Goal: Task Accomplishment & Management: Manage account settings

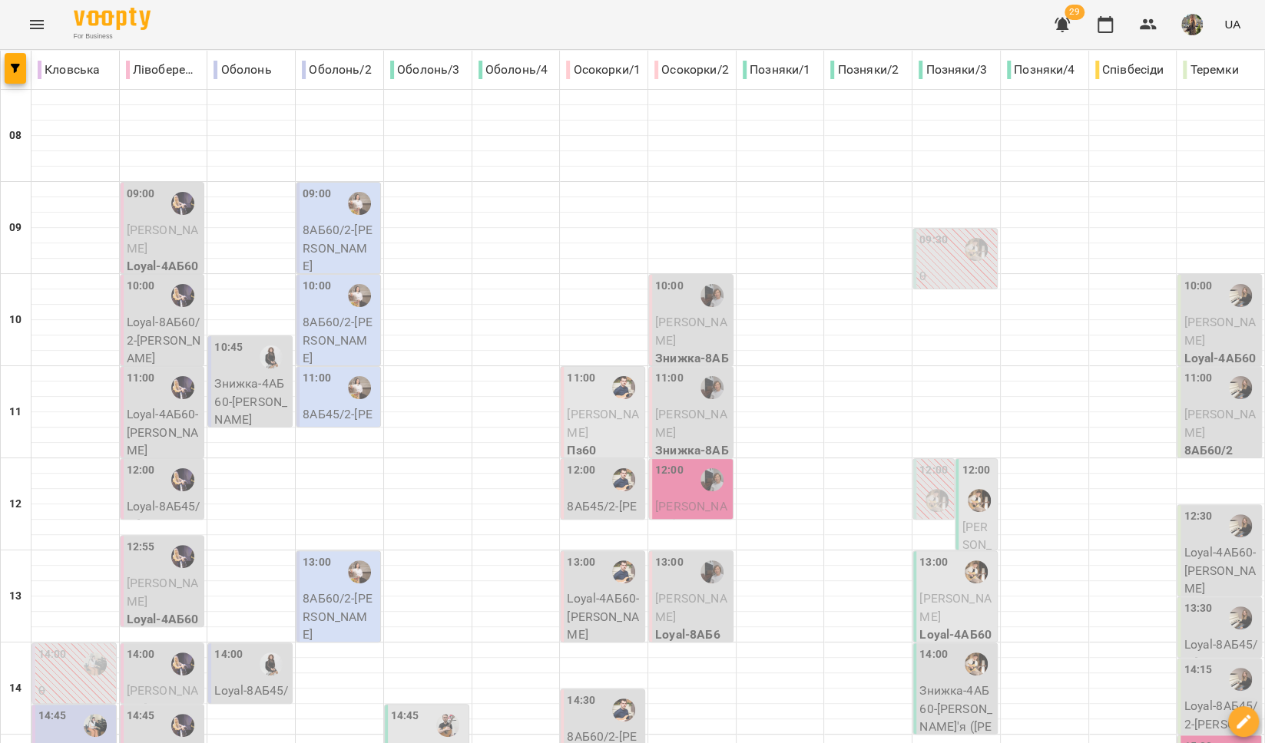
click at [51, 25] on button "Menu" at bounding box center [36, 24] width 37 height 37
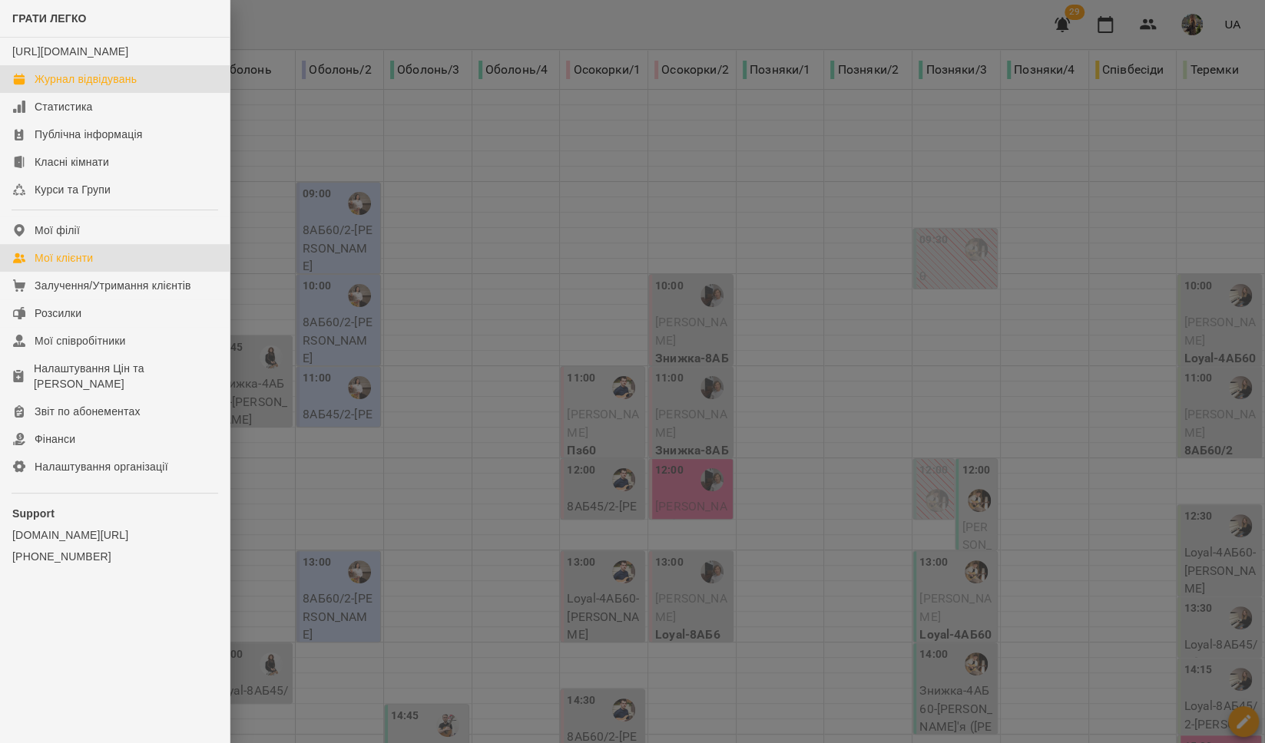
click at [58, 266] on div "Мої клієнти" at bounding box center [64, 257] width 58 height 15
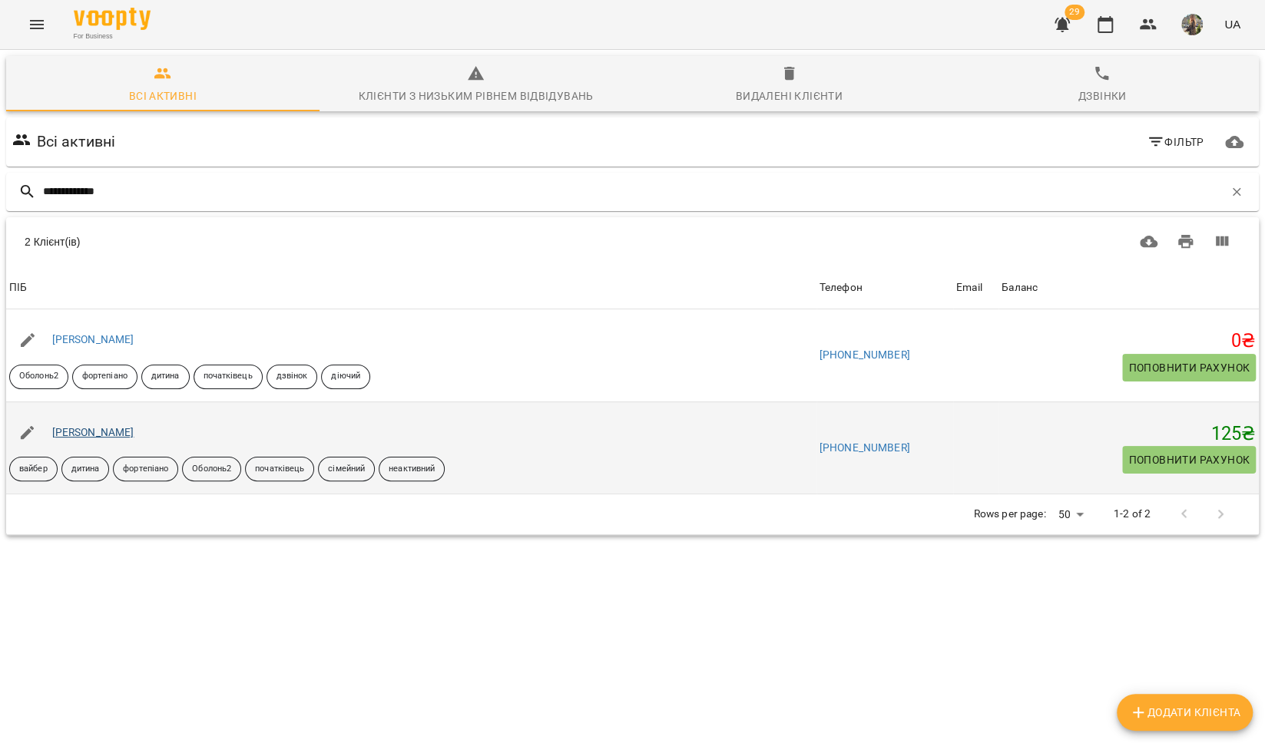
type input "**********"
click at [104, 433] on link "[PERSON_NAME]" at bounding box center [93, 432] width 82 height 12
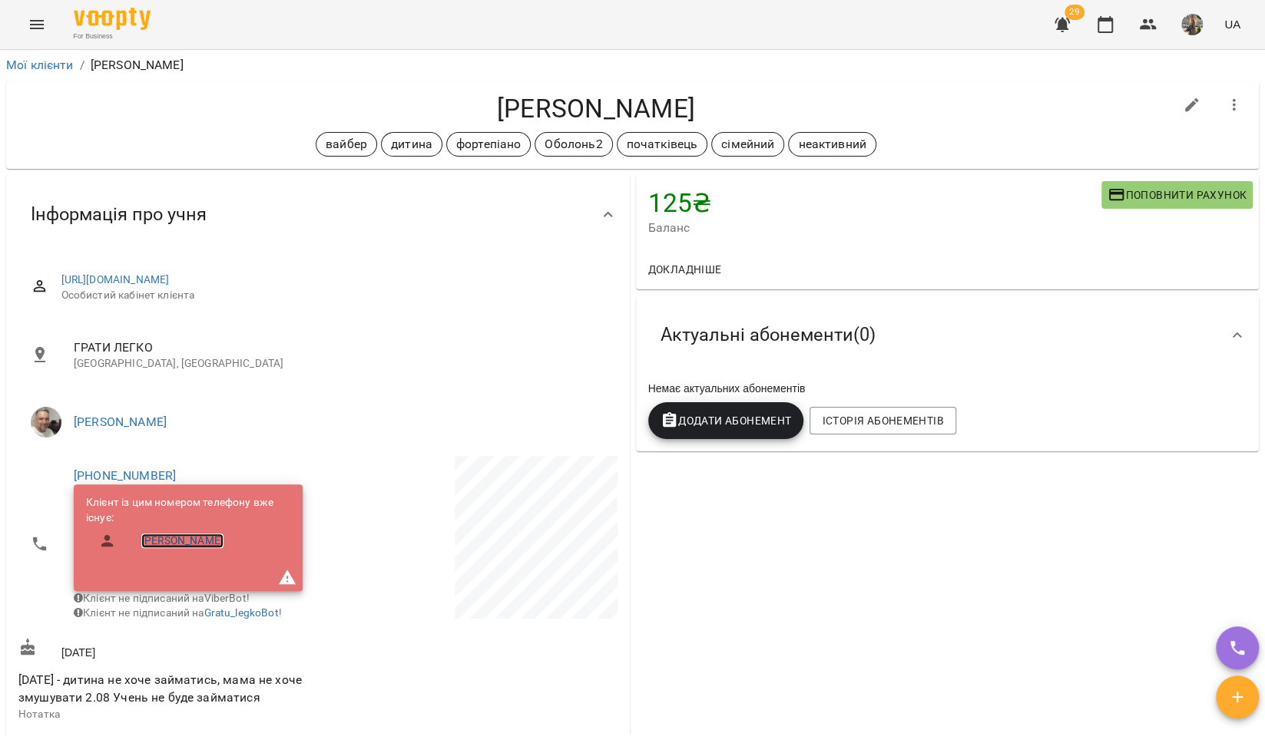
click at [166, 541] on link "[PERSON_NAME]" at bounding box center [182, 541] width 82 height 15
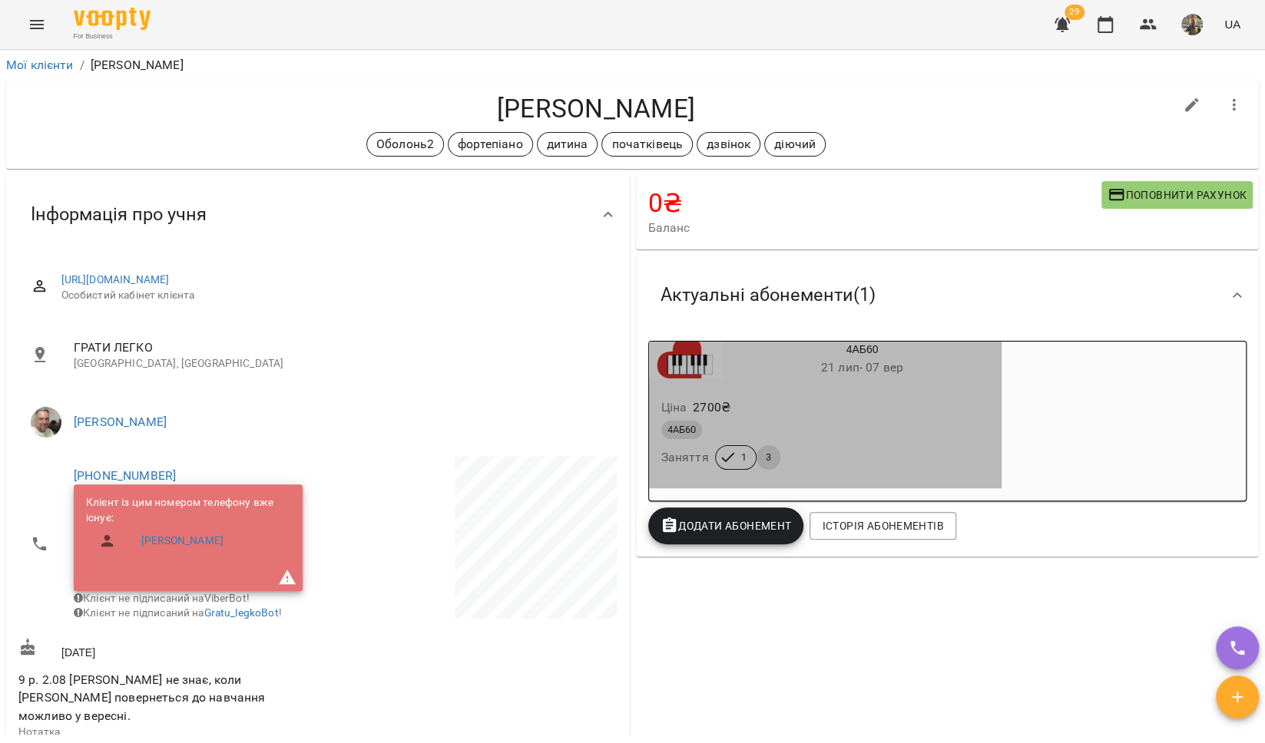
click at [797, 353] on div "4АБ60 [DATE] - [DATE]" at bounding box center [863, 360] width 280 height 37
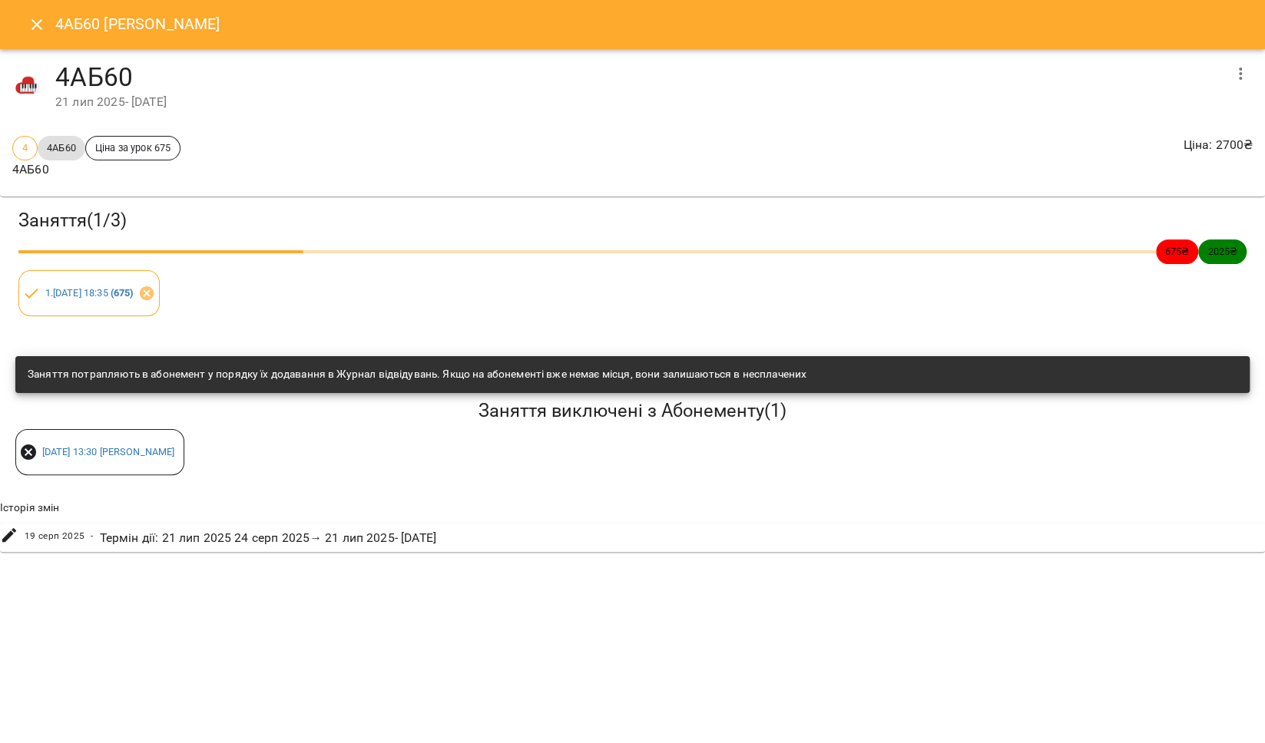
click at [34, 29] on icon "Close" at bounding box center [37, 24] width 18 height 18
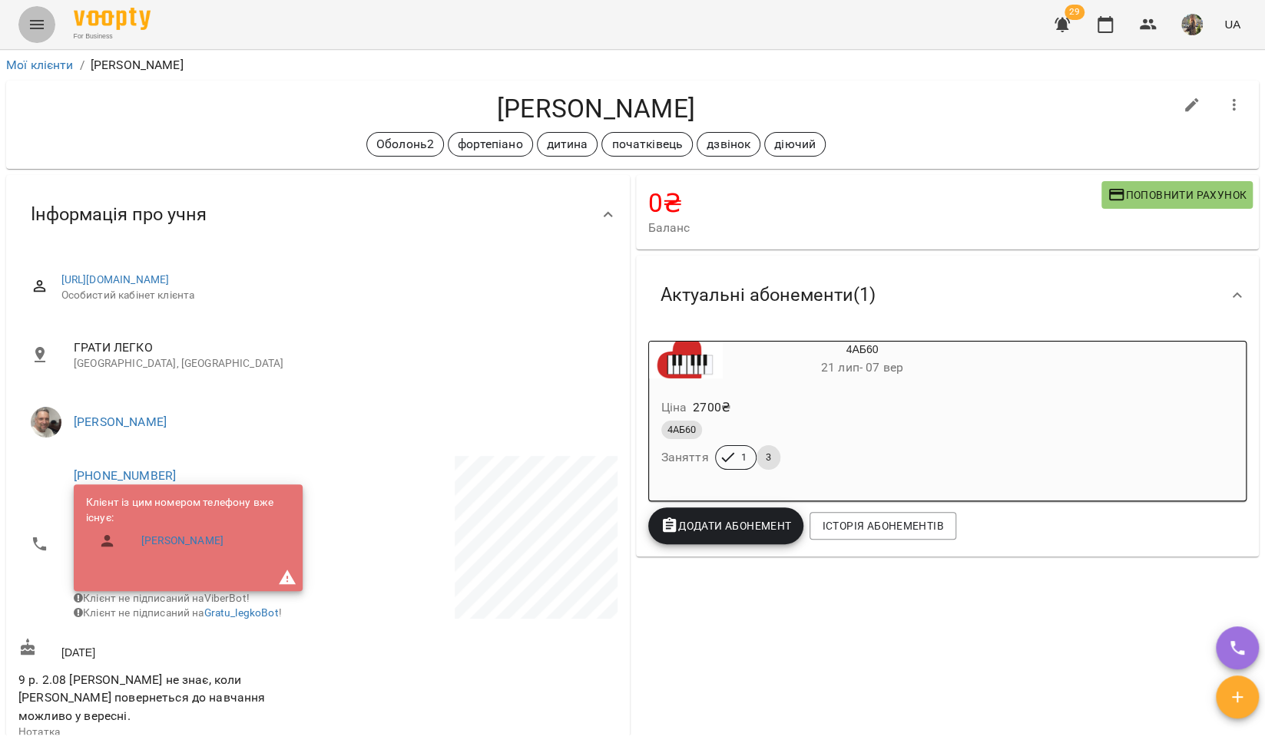
click at [28, 29] on icon "Menu" at bounding box center [37, 24] width 18 height 18
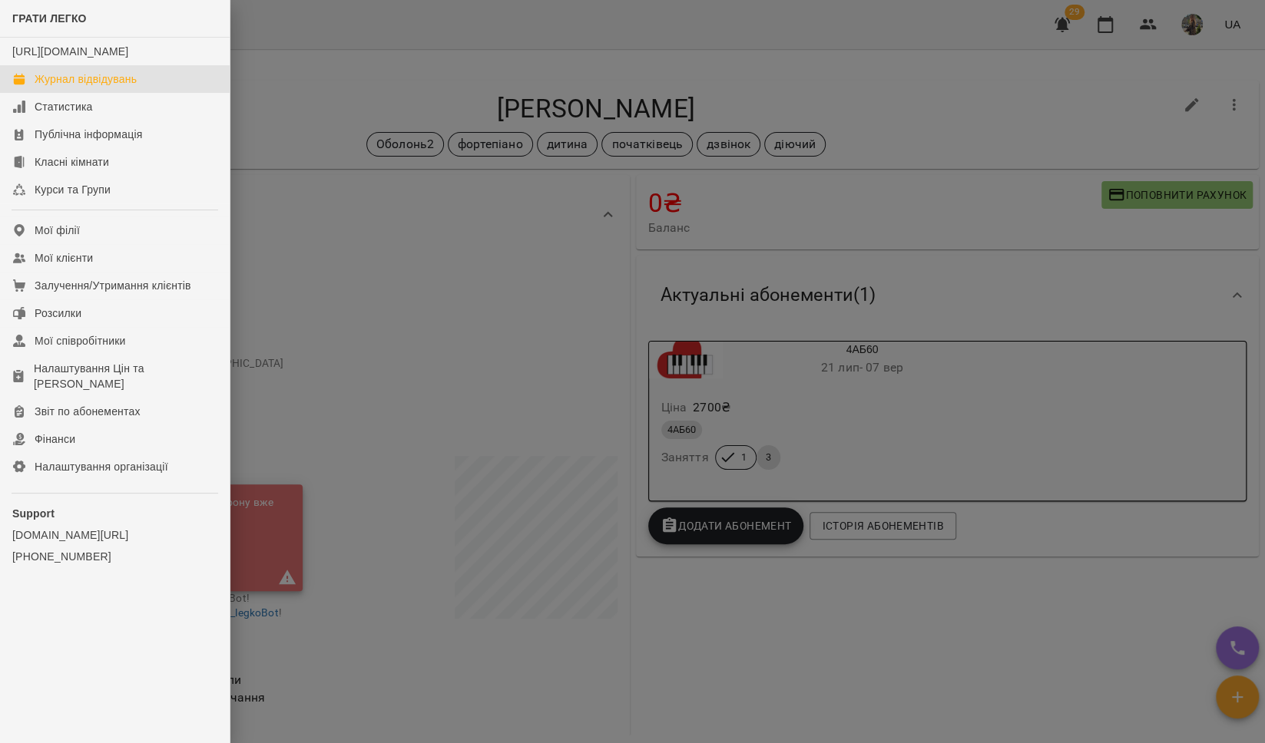
click at [31, 87] on link "Журнал відвідувань" at bounding box center [115, 79] width 230 height 28
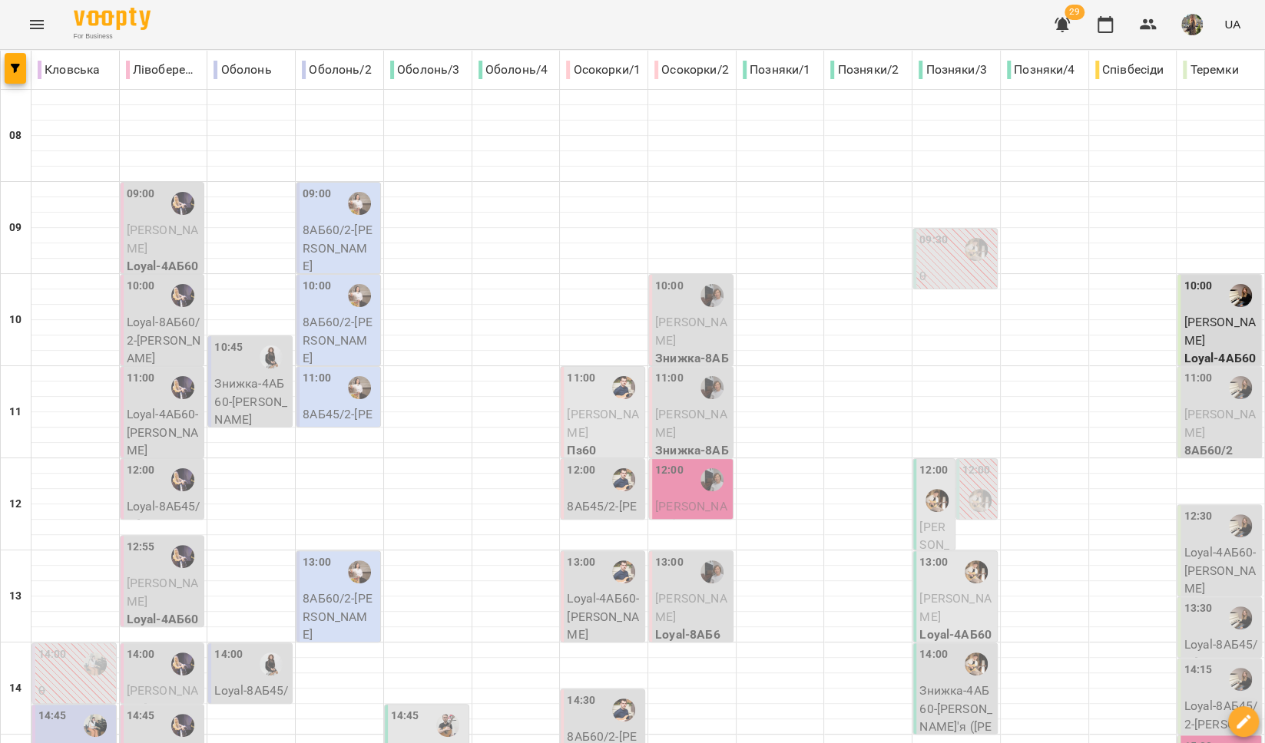
scroll to position [646, 0]
